Goal: Information Seeking & Learning: Check status

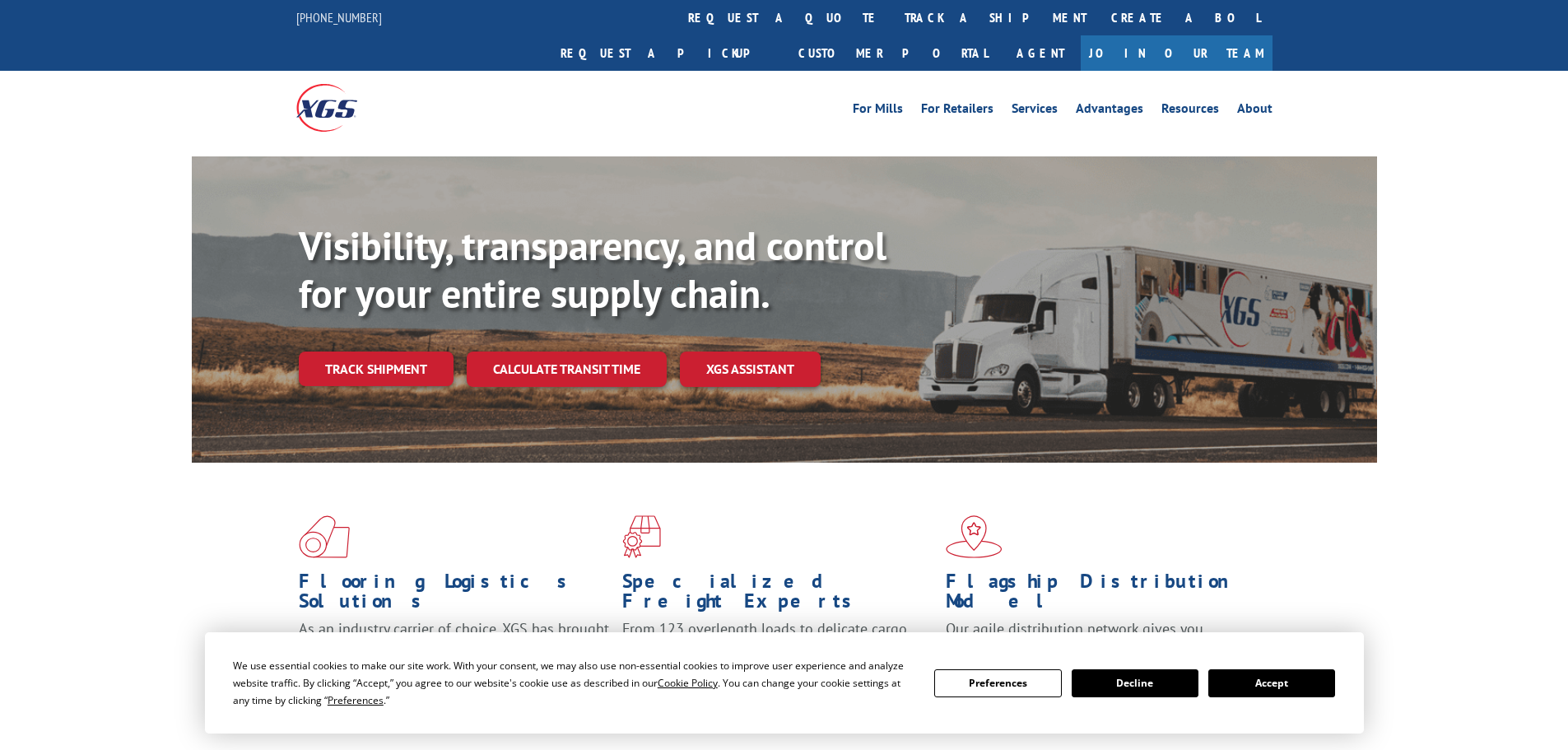
click at [398, 352] on link "Track shipment" at bounding box center [376, 369] width 155 height 35
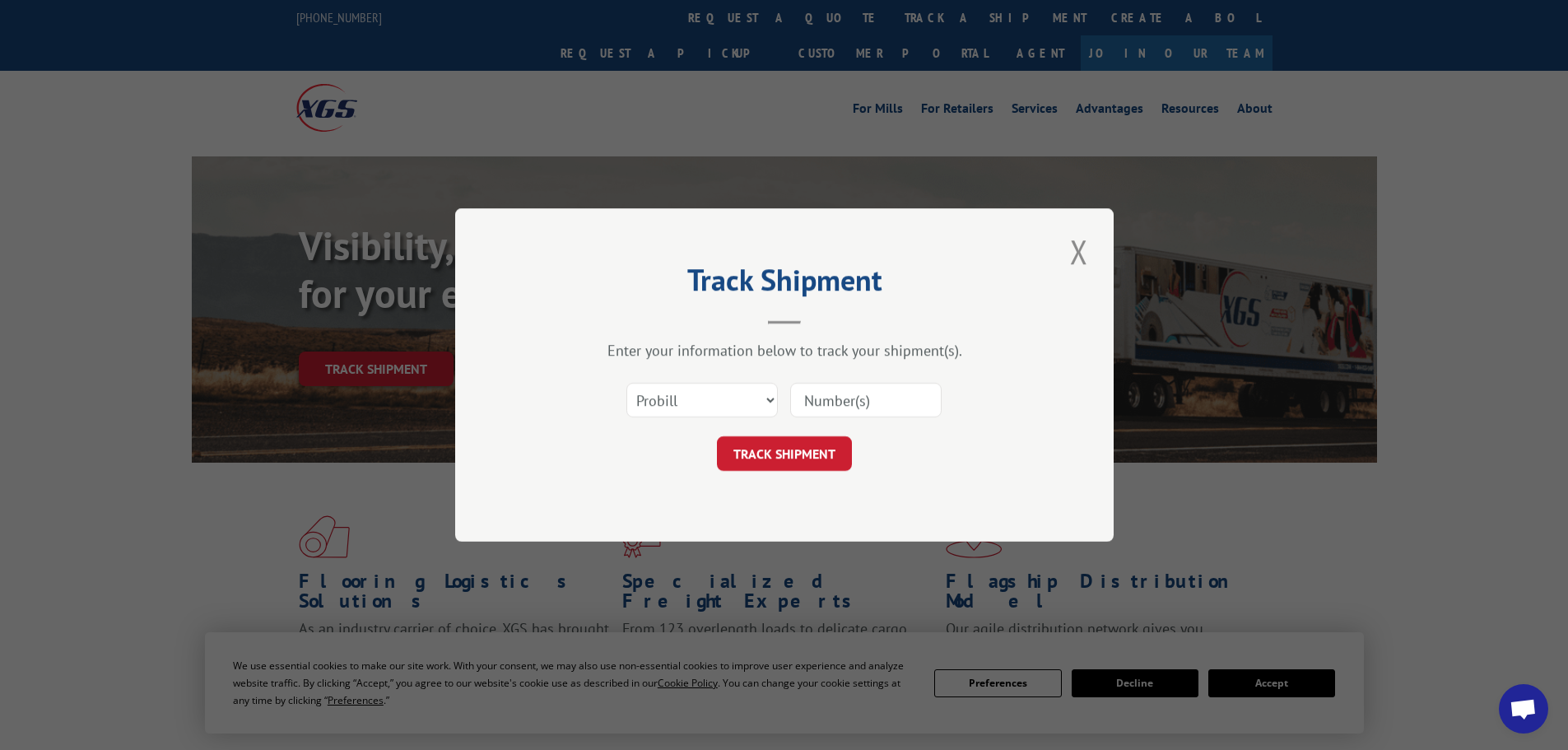
click at [807, 398] on input at bounding box center [865, 400] width 152 height 35
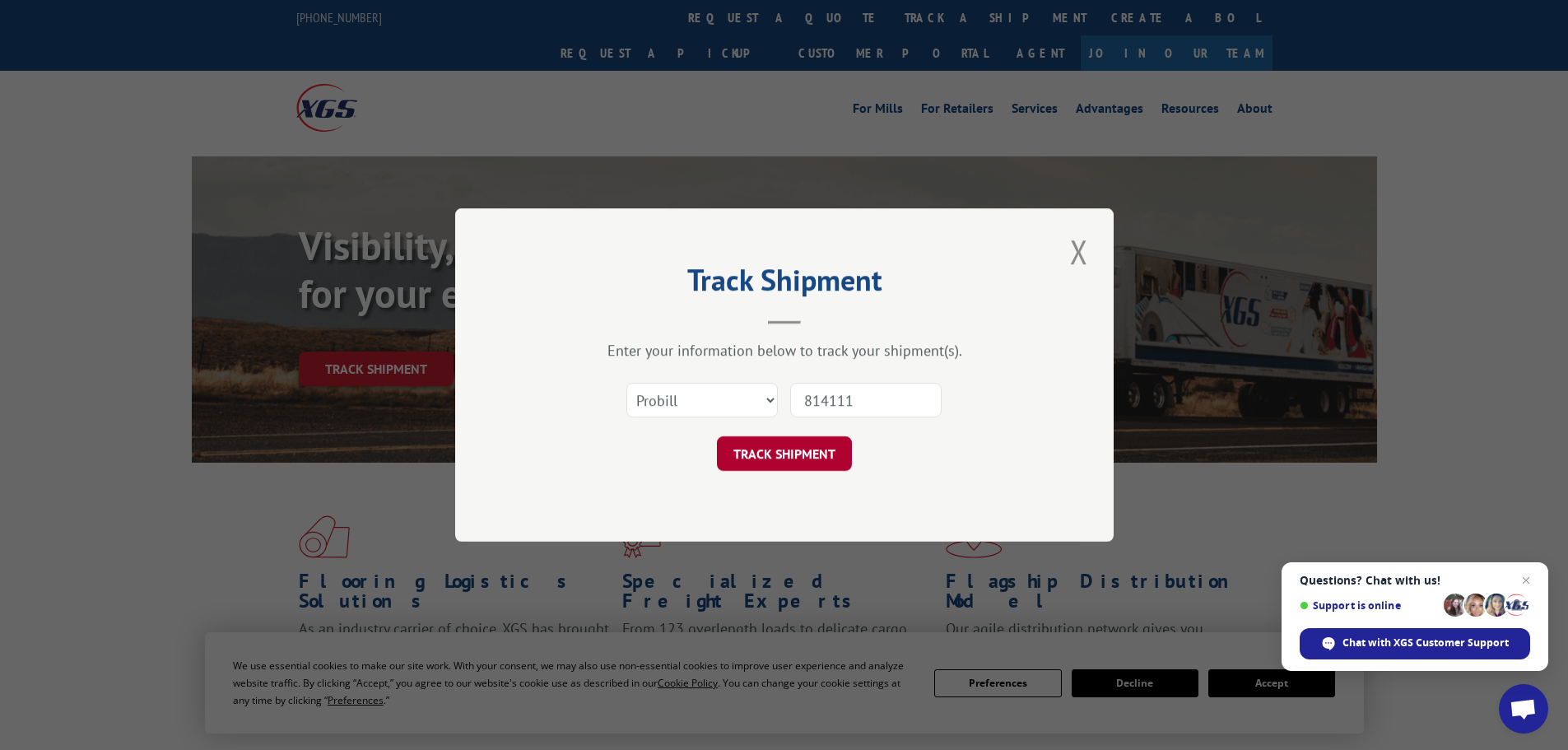
type input "814111"
click at [778, 458] on button "TRACK SHIPMENT" at bounding box center [785, 454] width 135 height 35
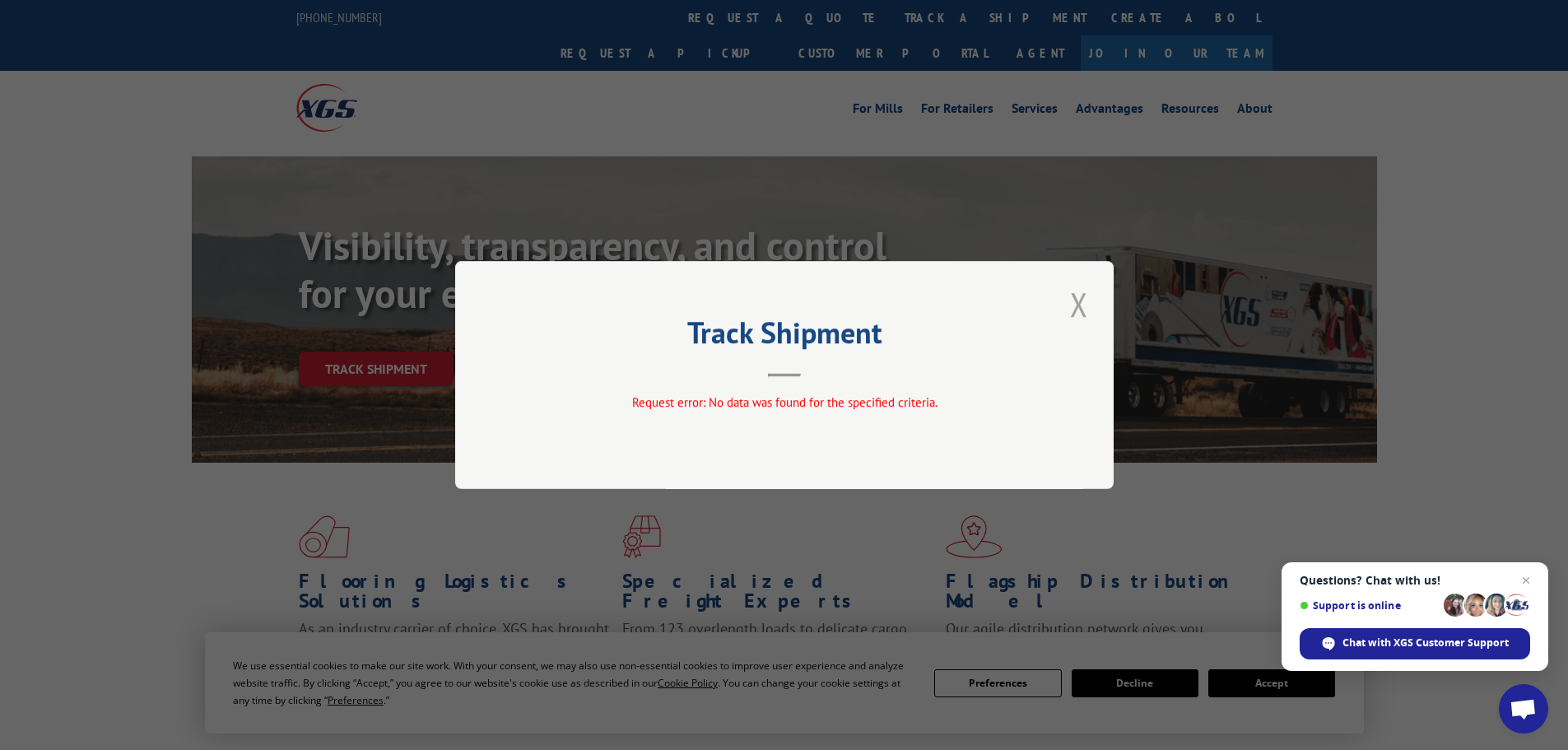
click at [1078, 305] on button "Close modal" at bounding box center [1079, 304] width 28 height 45
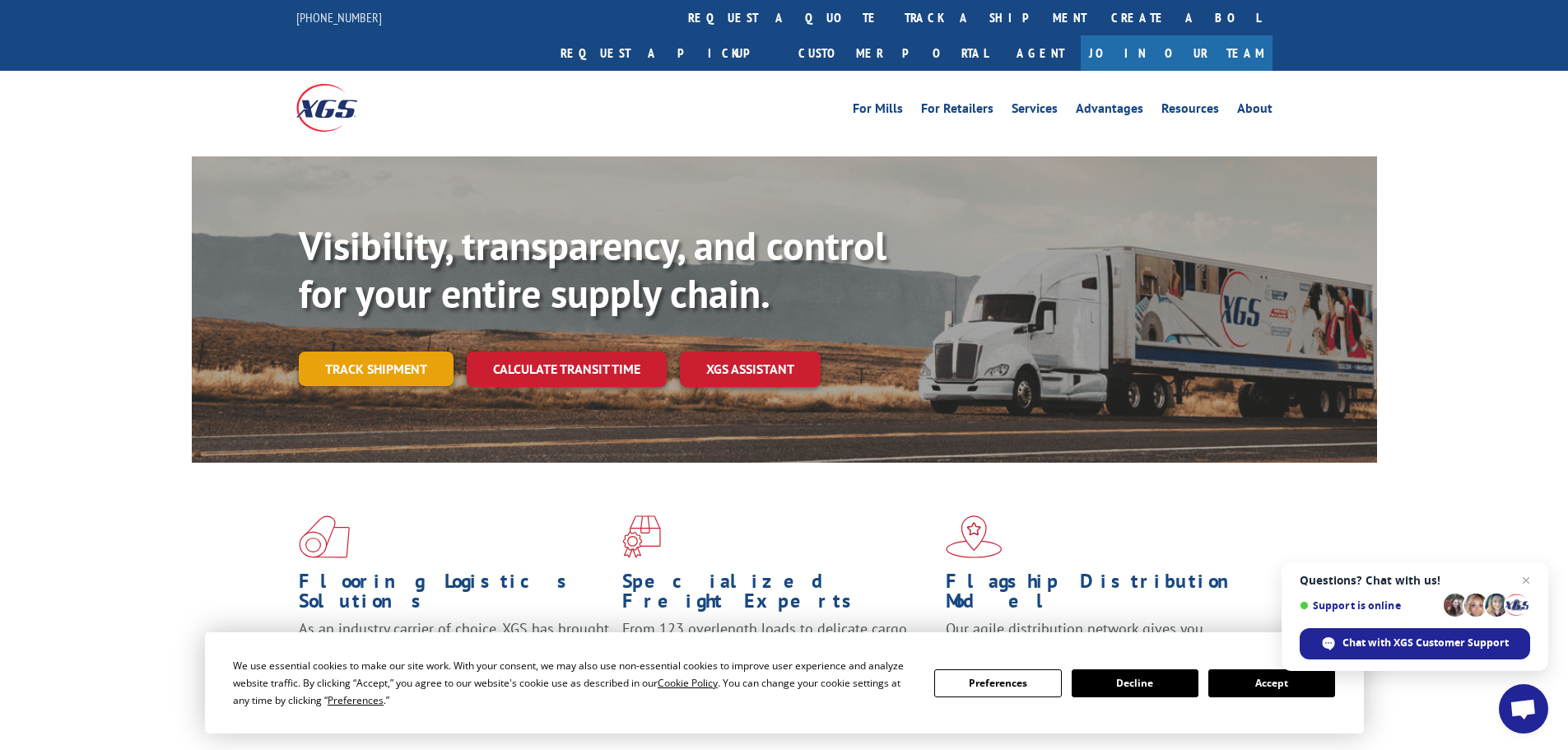
click at [394, 352] on link "Track shipment" at bounding box center [376, 369] width 155 height 35
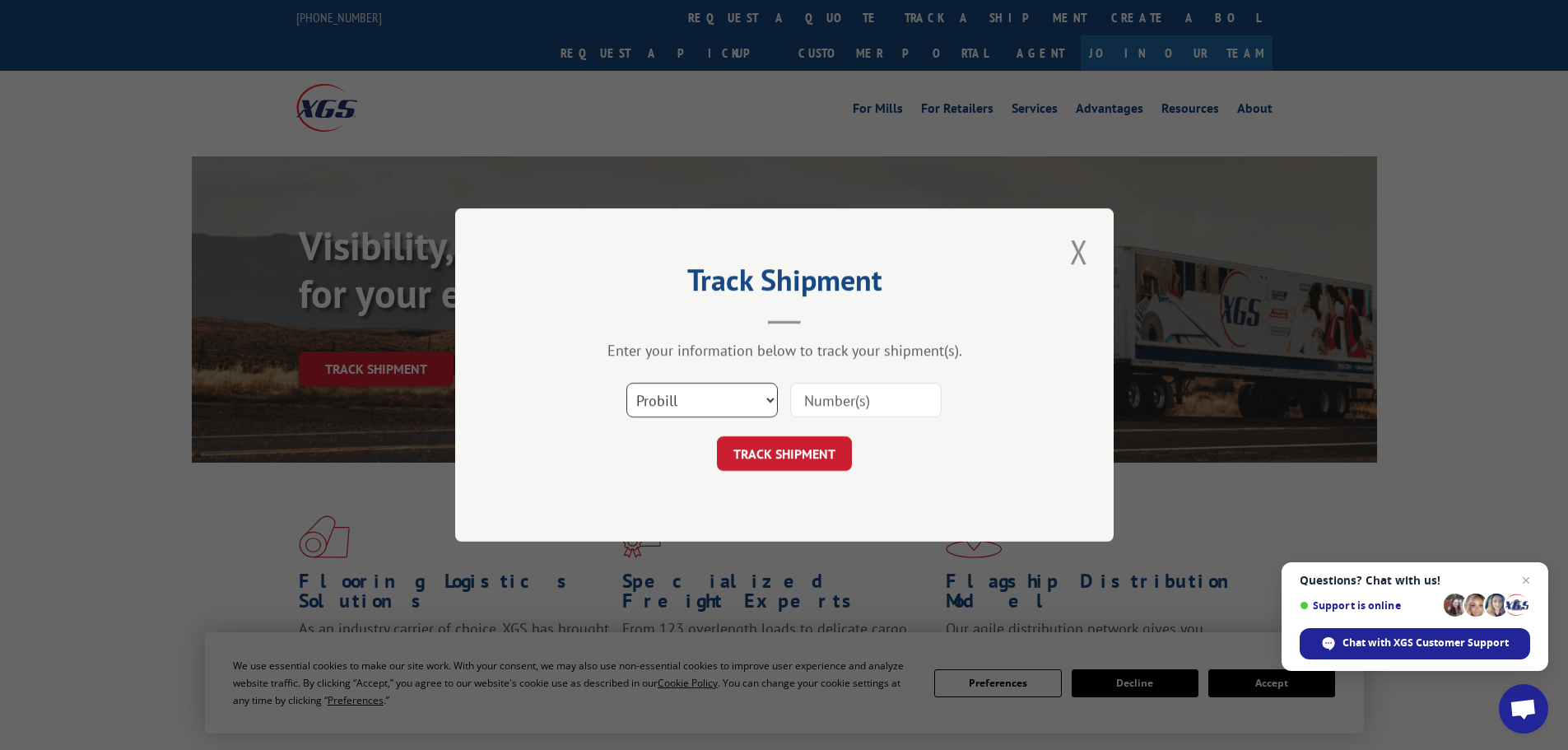
click at [771, 404] on select "Select category... Probill BOL PO" at bounding box center [702, 400] width 152 height 35
select select "bol"
click at [626, 383] on select "Select category... Probill BOL PO" at bounding box center [702, 400] width 152 height 35
click at [816, 405] on input at bounding box center [865, 400] width 152 height 35
type input "814111"
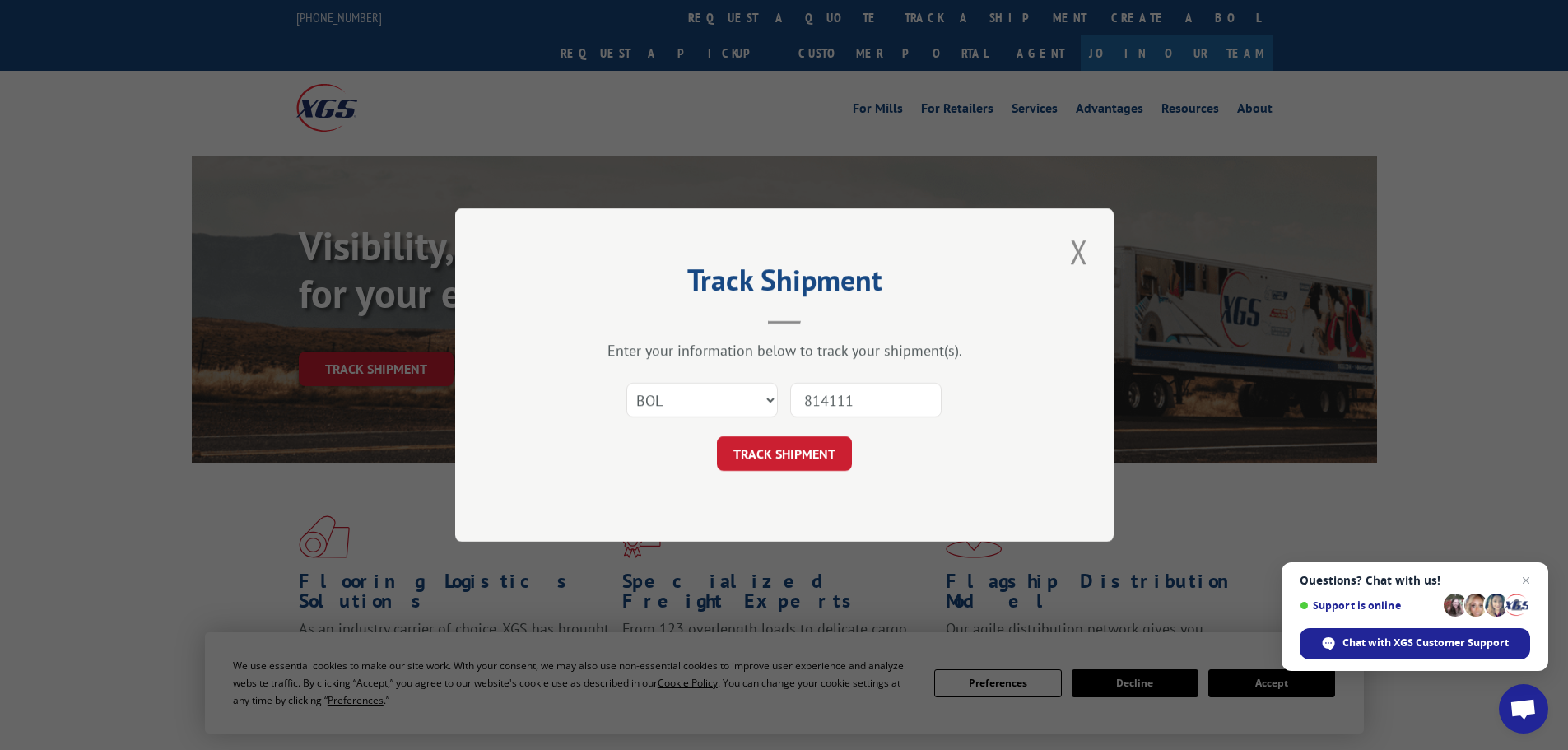
click at [807, 441] on button "TRACK SHIPMENT" at bounding box center [785, 454] width 135 height 35
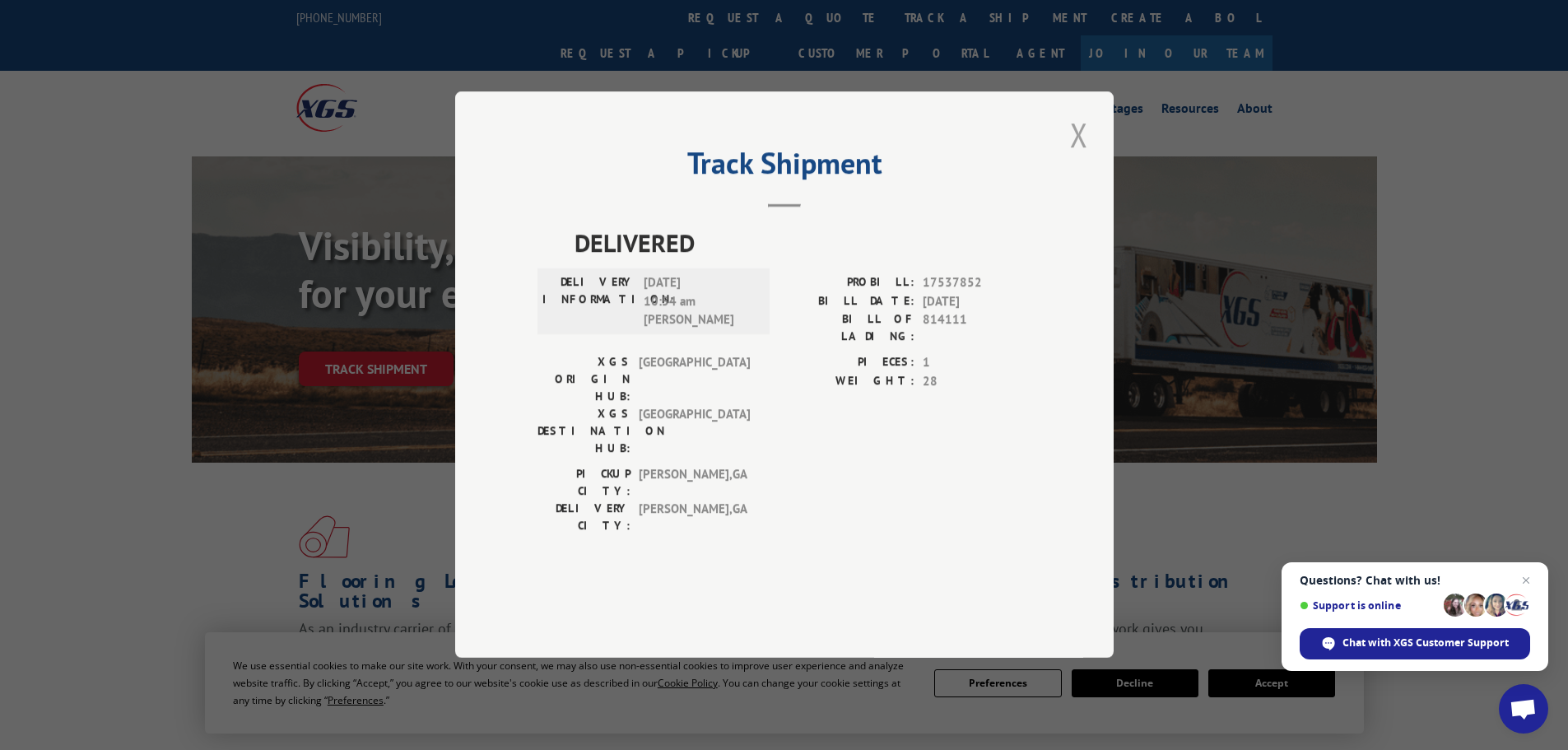
click at [1083, 157] on button "Close modal" at bounding box center [1079, 134] width 28 height 45
